Goal: Navigation & Orientation: Find specific page/section

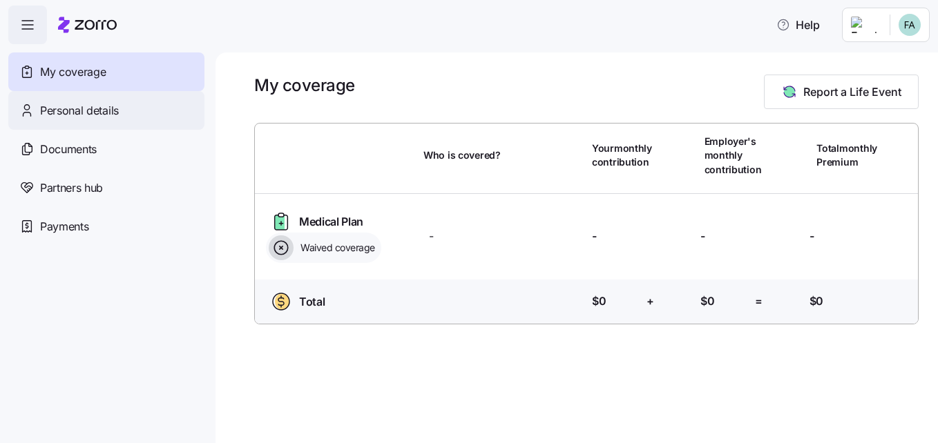
click at [105, 108] on span "Personal details" at bounding box center [79, 110] width 79 height 17
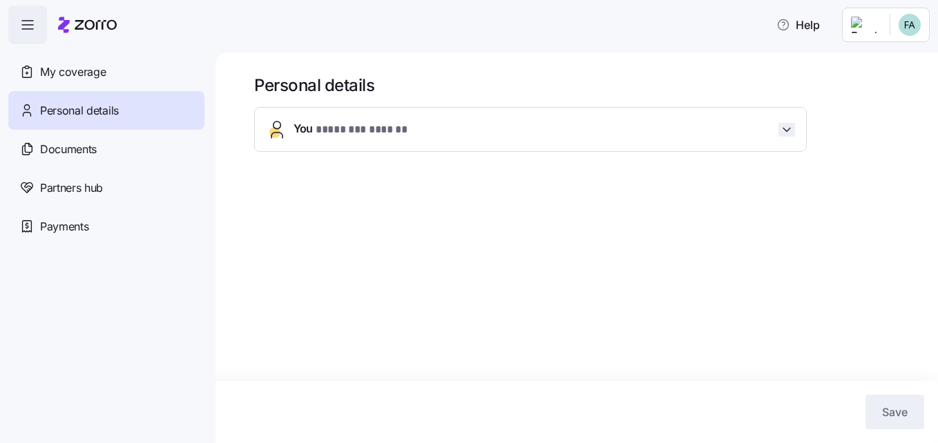
click at [782, 125] on icon "button" at bounding box center [787, 130] width 14 height 14
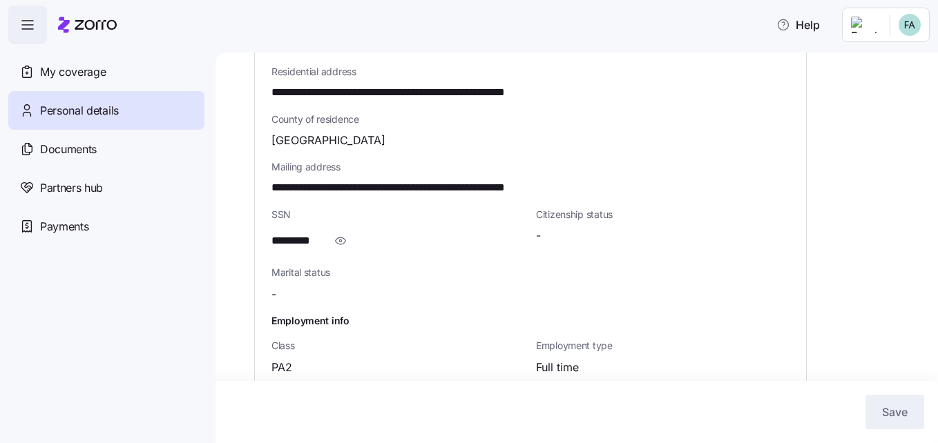
scroll to position [485, 0]
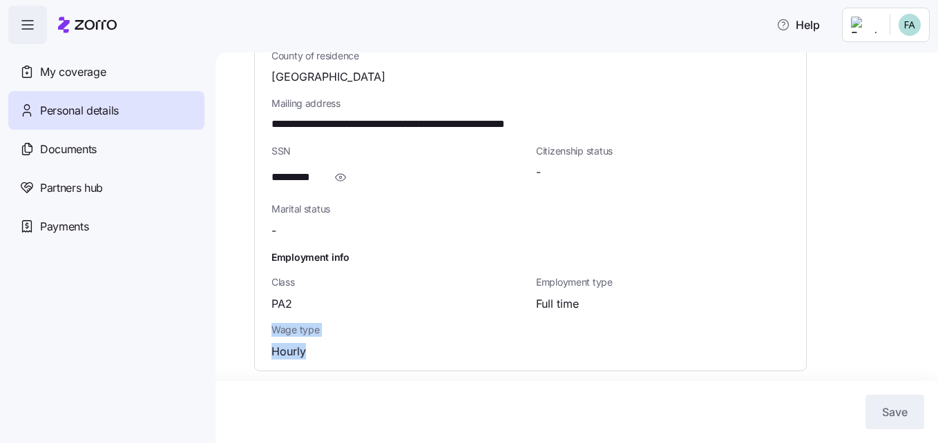
drag, startPoint x: 937, startPoint y: 401, endPoint x: 934, endPoint y: 329, distance: 72.6
click at [934, 329] on div "**********" at bounding box center [576, 247] width 722 height 391
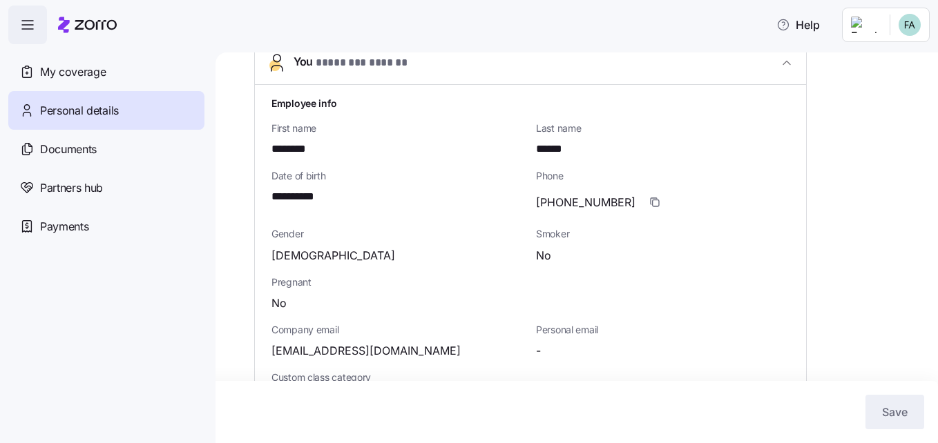
scroll to position [0, 0]
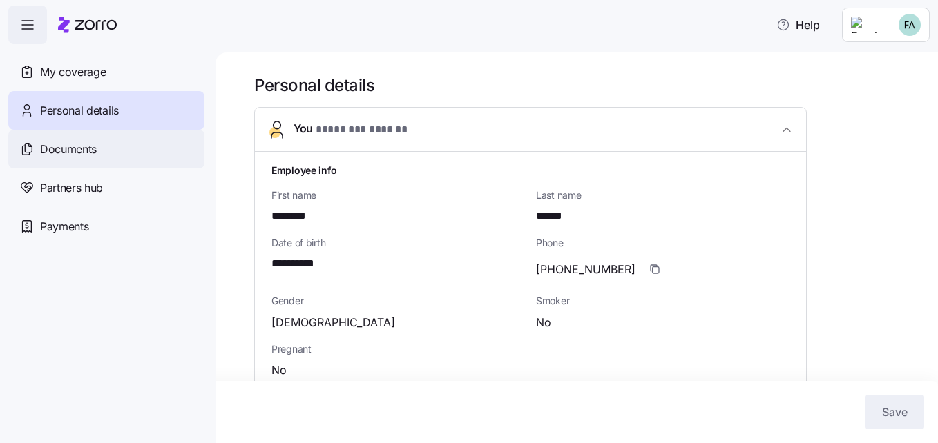
click at [87, 156] on span "Documents" at bounding box center [68, 149] width 57 height 17
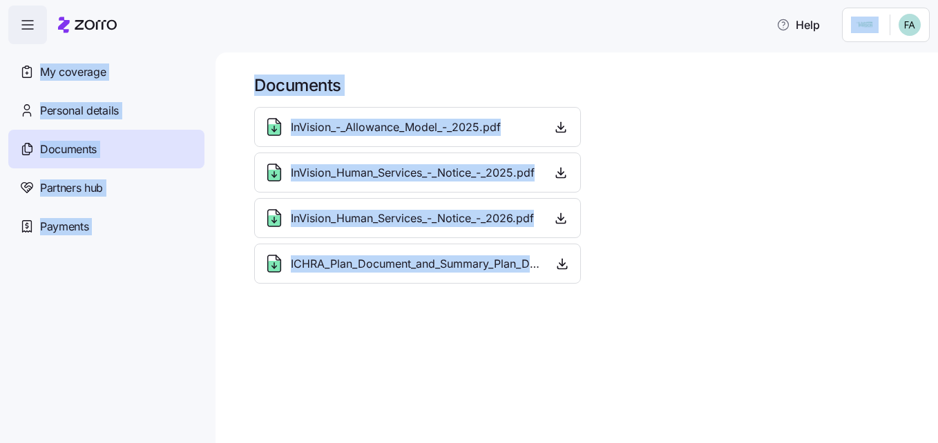
click at [156, 274] on nav "My coverage Personal details Documents Partners hub Payments" at bounding box center [107, 243] width 215 height 399
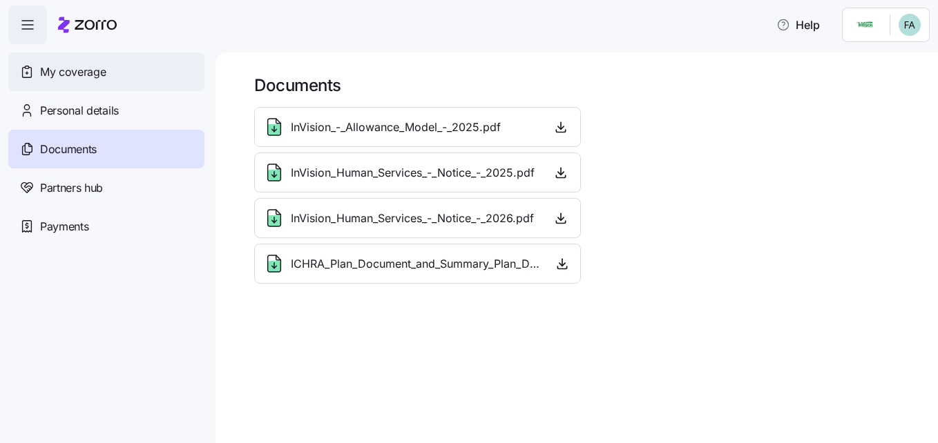
click at [79, 84] on div "My coverage" at bounding box center [106, 71] width 196 height 39
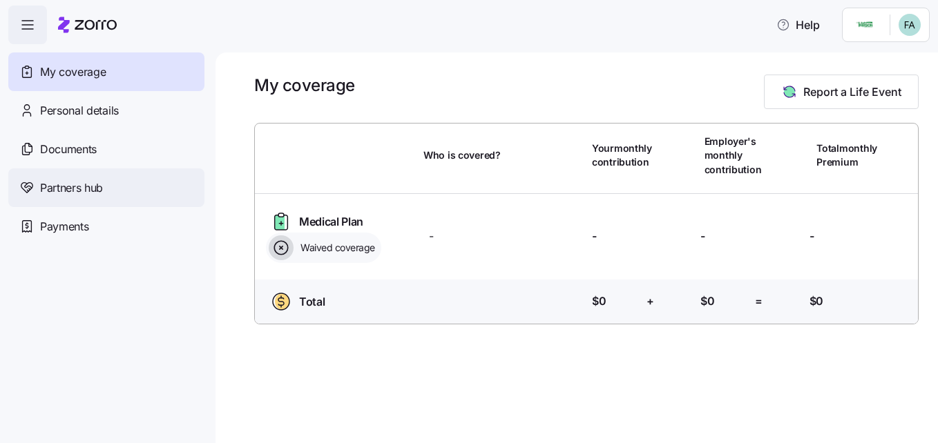
click at [75, 189] on span "Partners hub" at bounding box center [71, 188] width 63 height 17
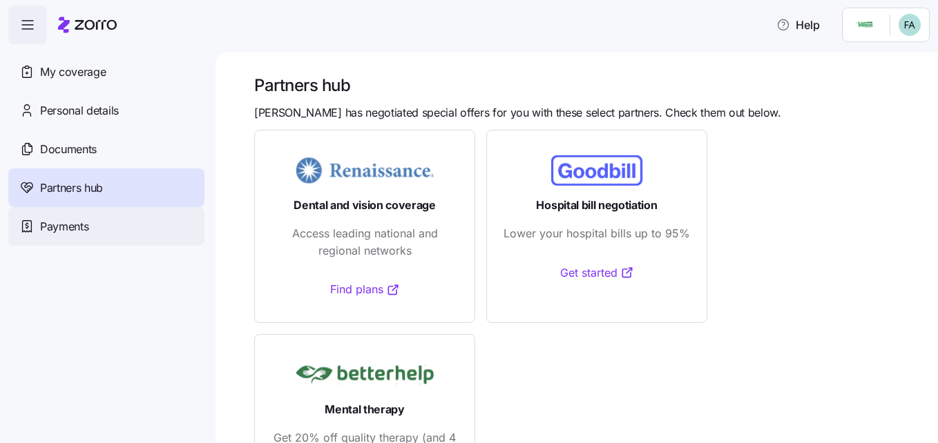
click at [84, 231] on span "Payments" at bounding box center [64, 226] width 48 height 17
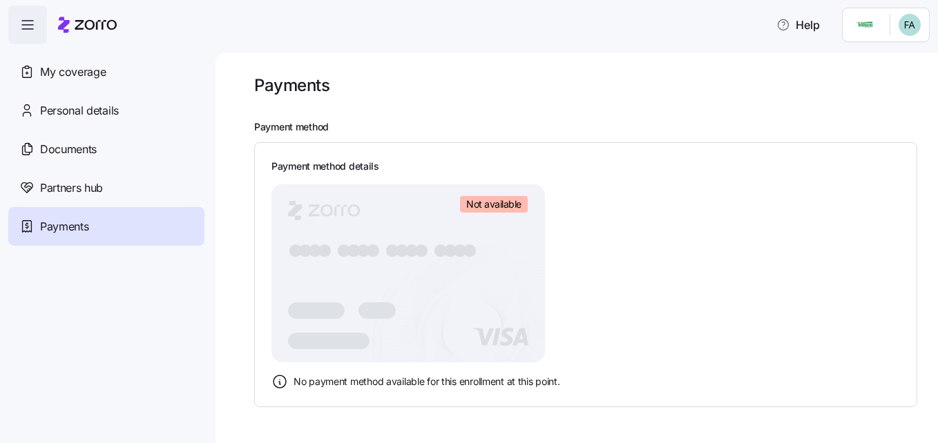
click at [26, 26] on icon "button" at bounding box center [27, 25] width 17 height 17
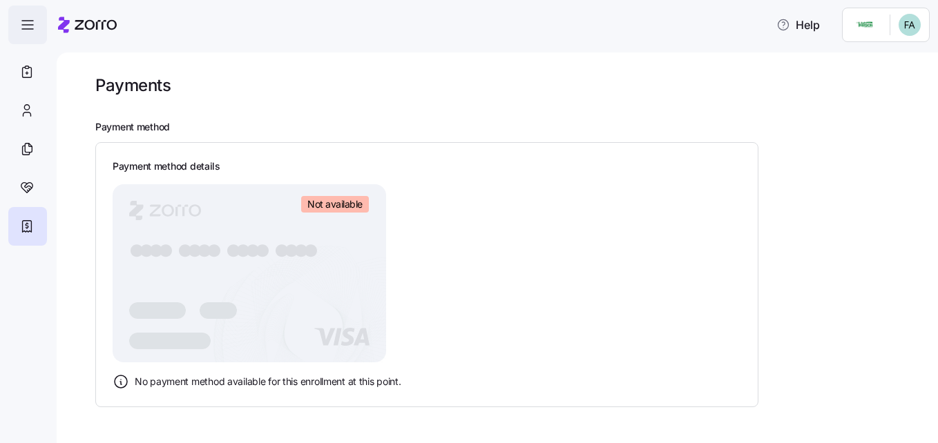
click at [26, 26] on icon "button" at bounding box center [27, 25] width 17 height 17
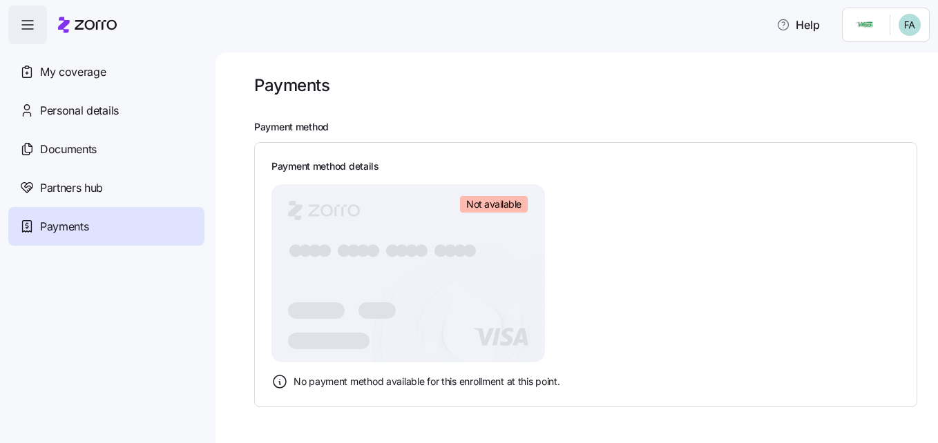
click at [26, 26] on icon "button" at bounding box center [27, 25] width 17 height 17
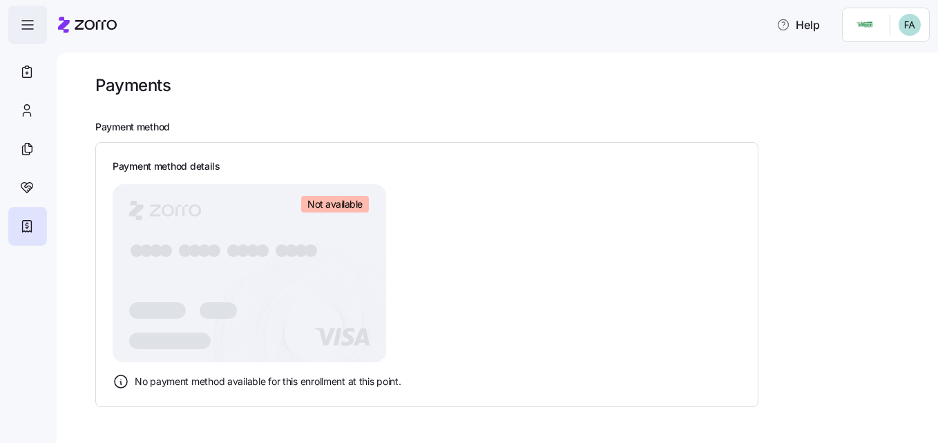
click at [21, 29] on icon "button" at bounding box center [27, 25] width 17 height 17
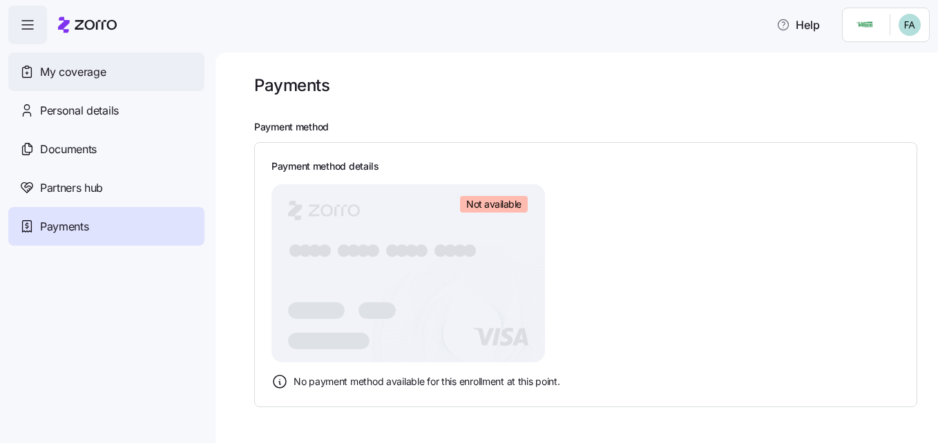
click at [55, 66] on span "My coverage" at bounding box center [73, 72] width 66 height 17
